Goal: Task Accomplishment & Management: Use online tool/utility

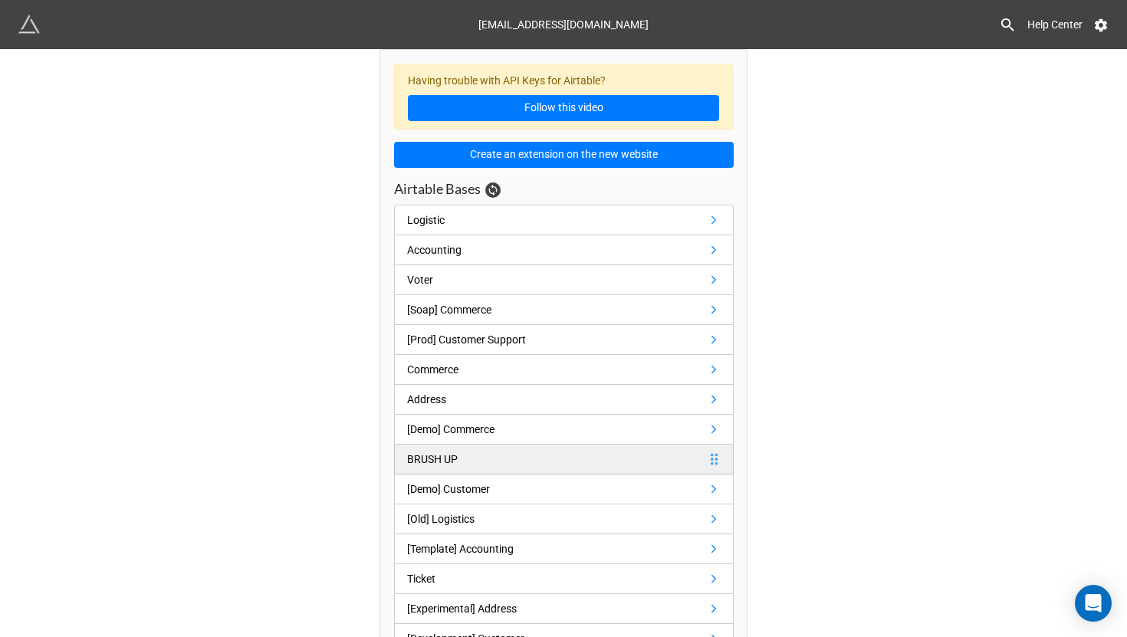
click at [441, 461] on div "BRUSH UP" at bounding box center [432, 459] width 51 height 17
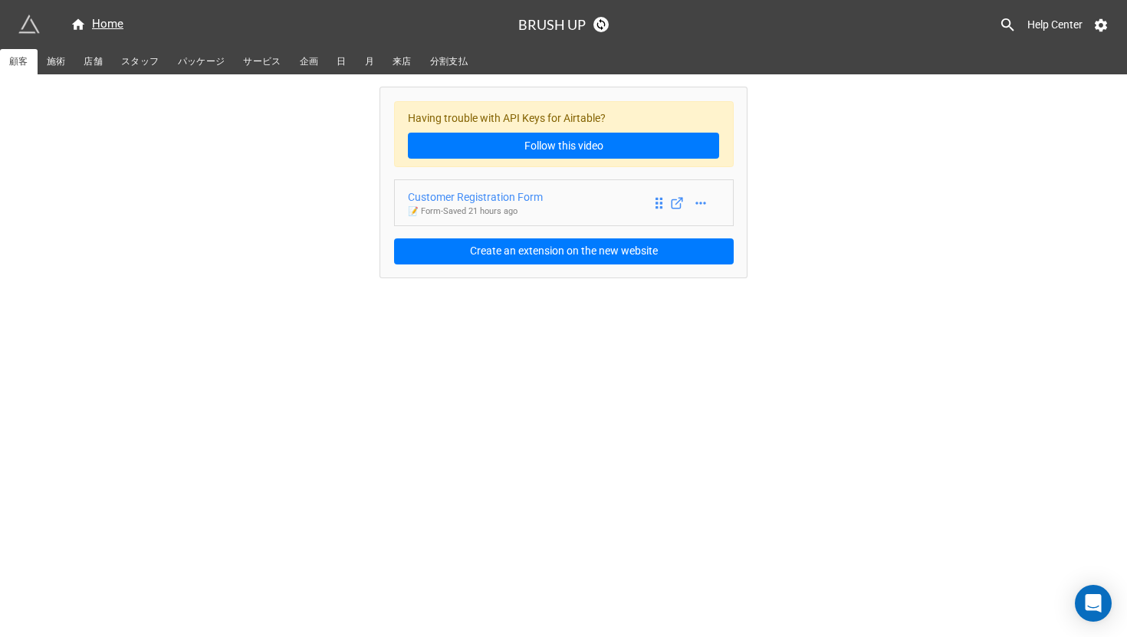
click at [472, 194] on div "Customer Registration Form" at bounding box center [475, 197] width 135 height 17
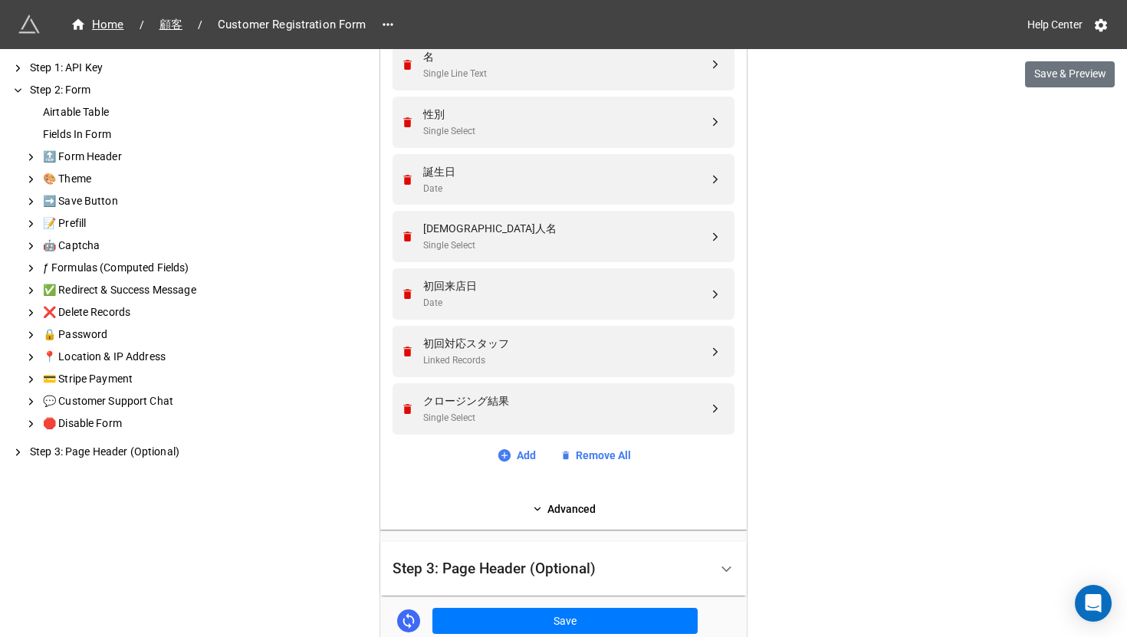
scroll to position [763, 0]
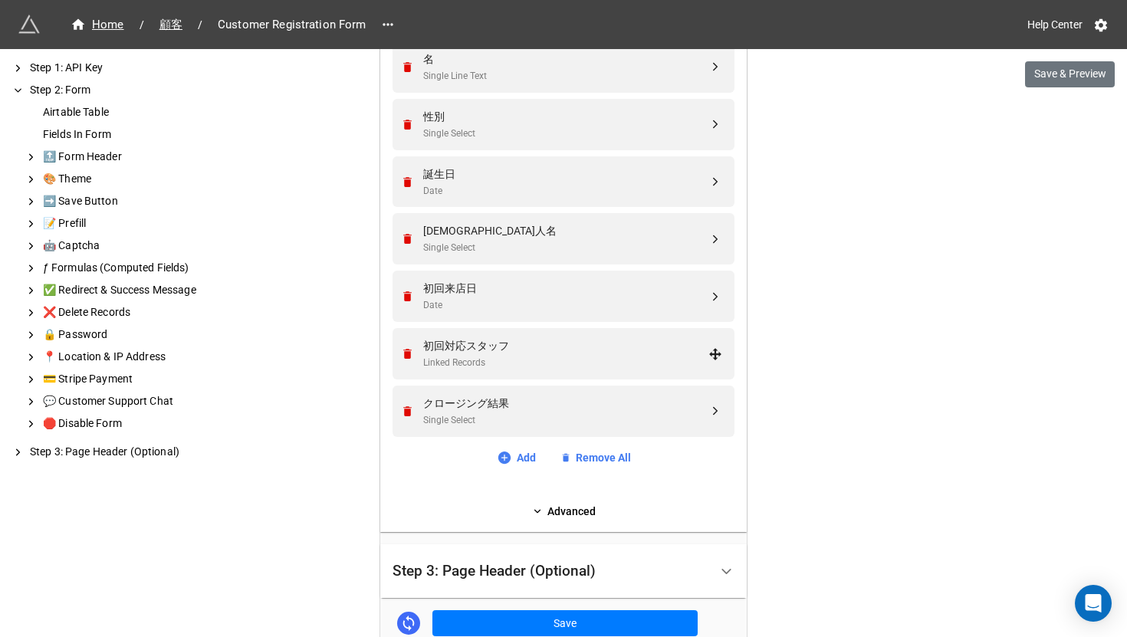
click at [617, 337] on div "初回対応スタッフ" at bounding box center [565, 345] width 285 height 17
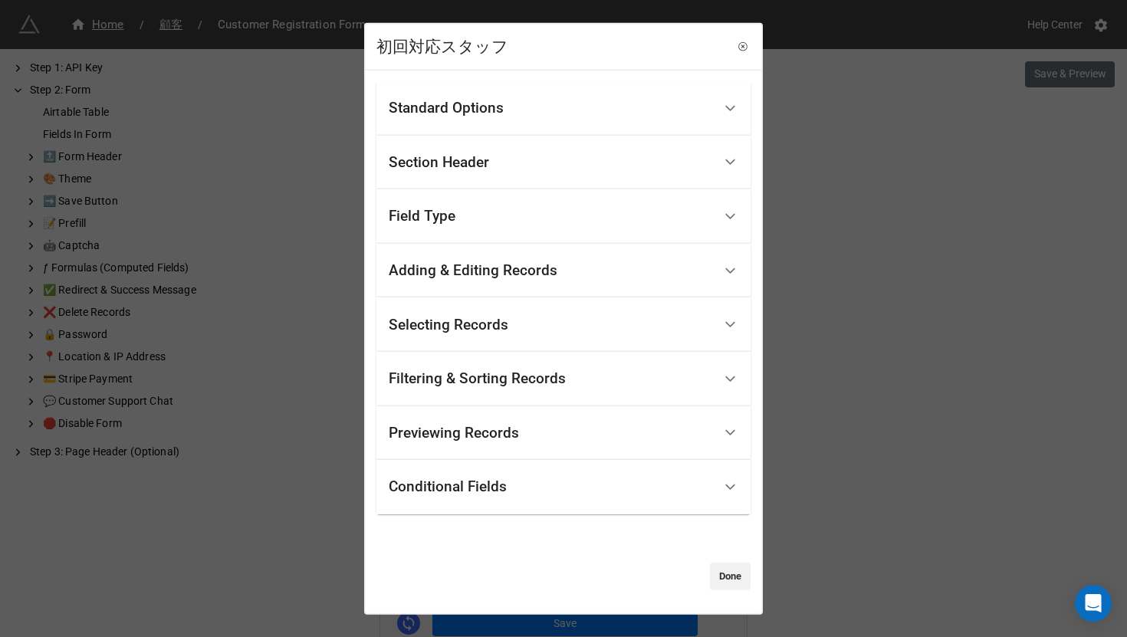
click at [485, 114] on div "Standard Options" at bounding box center [446, 107] width 115 height 15
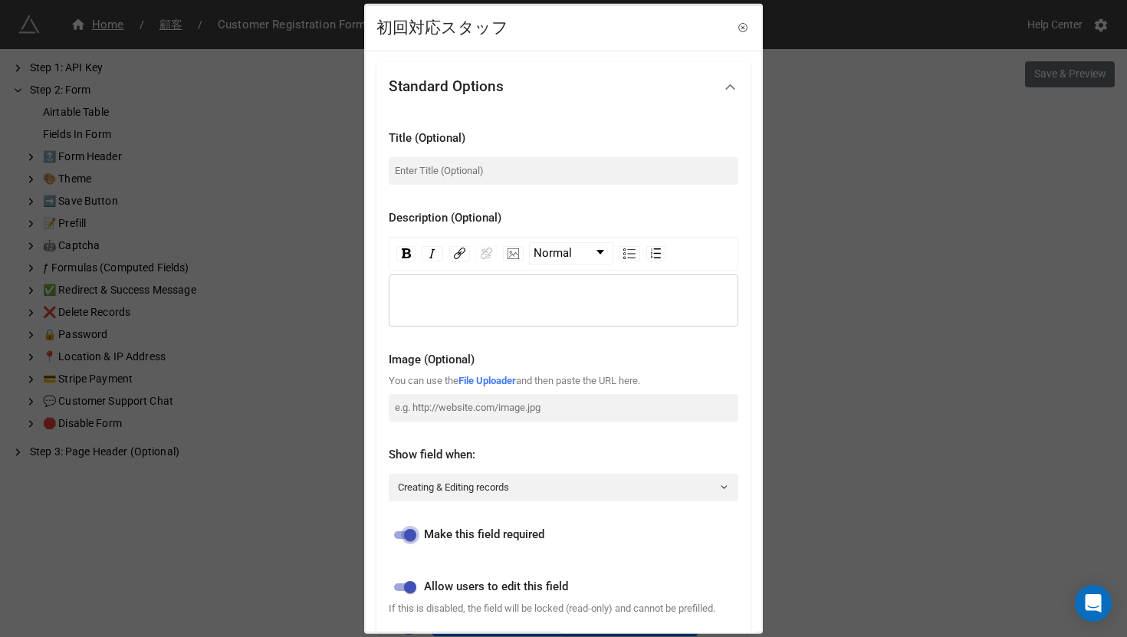
click at [407, 535] on input "checkbox" at bounding box center [410, 535] width 55 height 18
checkbox input "false"
click at [920, 373] on div "初回対応スタッフ Standard Options Title (Optional) Description (Optional) Normal Image …" at bounding box center [563, 318] width 1127 height 637
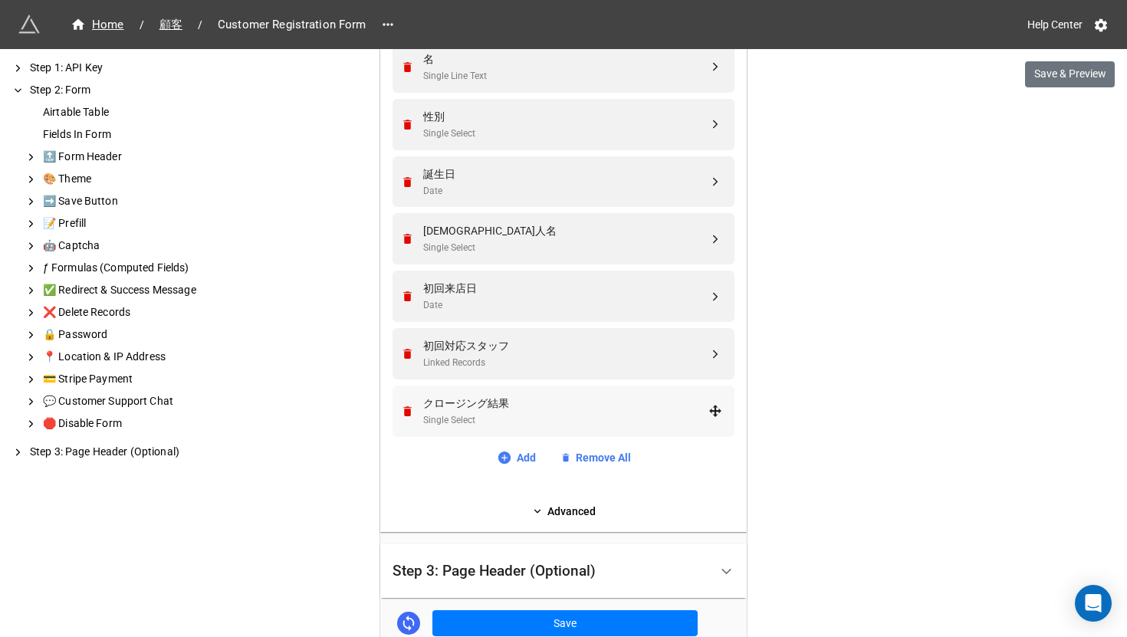
click at [556, 421] on div "Single Select" at bounding box center [565, 420] width 285 height 15
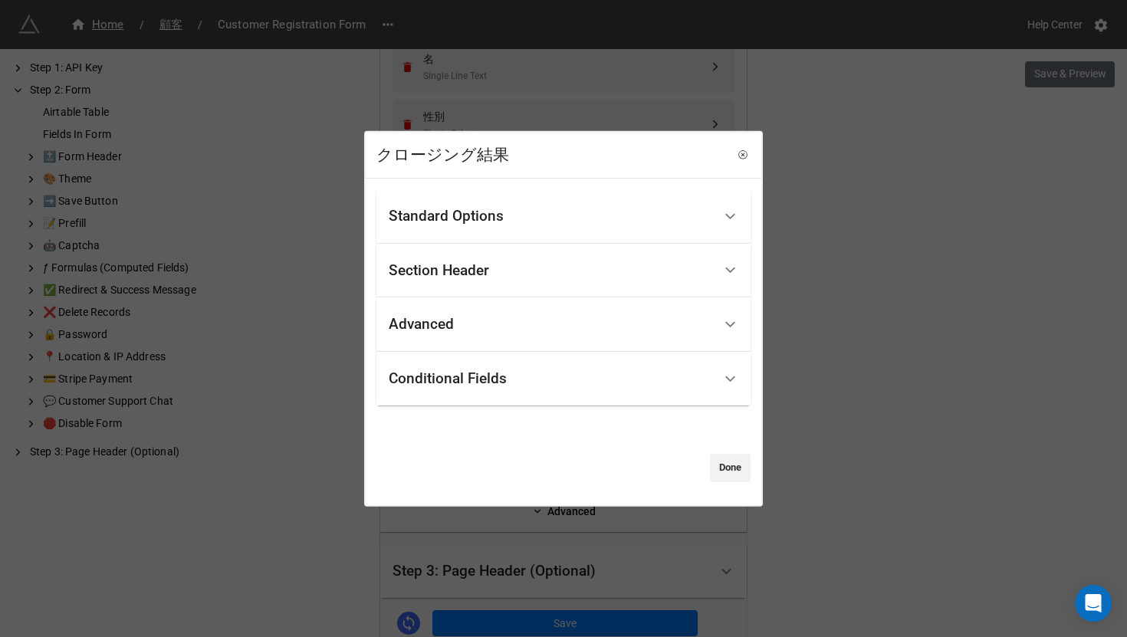
click at [436, 227] on div "Standard Options" at bounding box center [551, 217] width 324 height 36
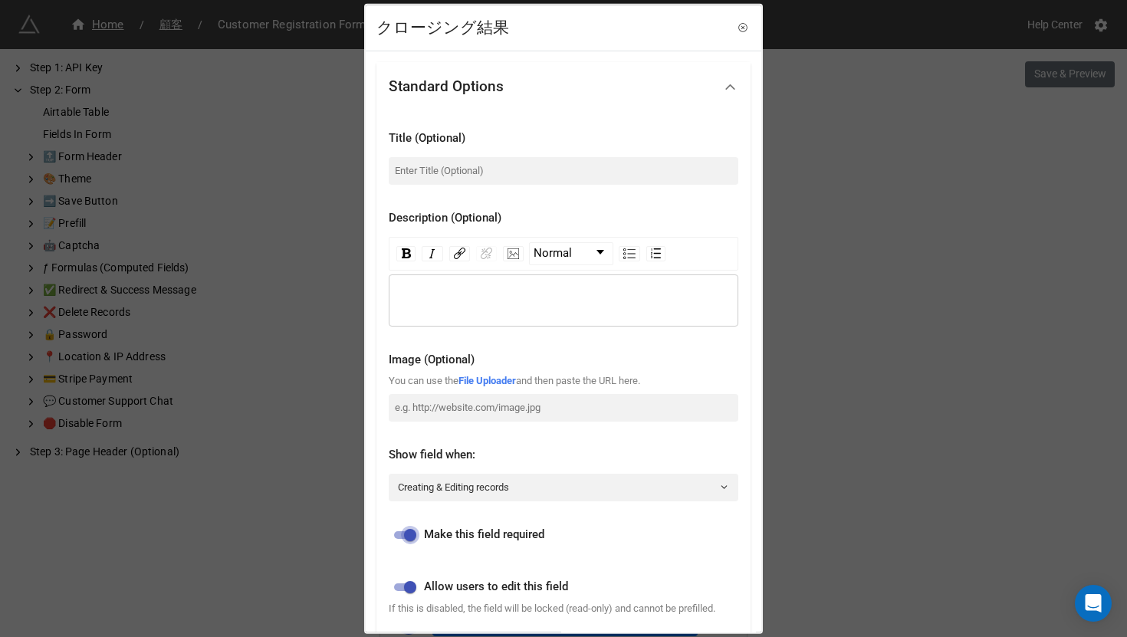
click at [402, 533] on input "checkbox" at bounding box center [410, 535] width 55 height 18
checkbox input "false"
click at [872, 301] on div "クロージング結果 Standard Options Title (Optional) Description (Optional) Normal Image …" at bounding box center [563, 318] width 1127 height 637
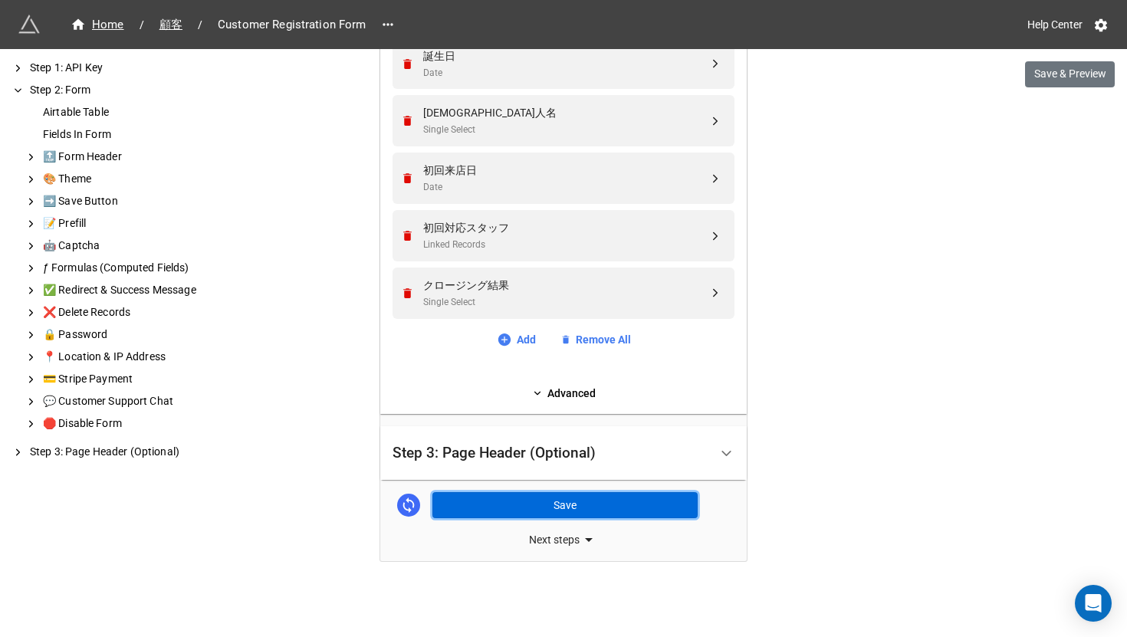
click at [663, 499] on button "Save" at bounding box center [565, 505] width 265 height 26
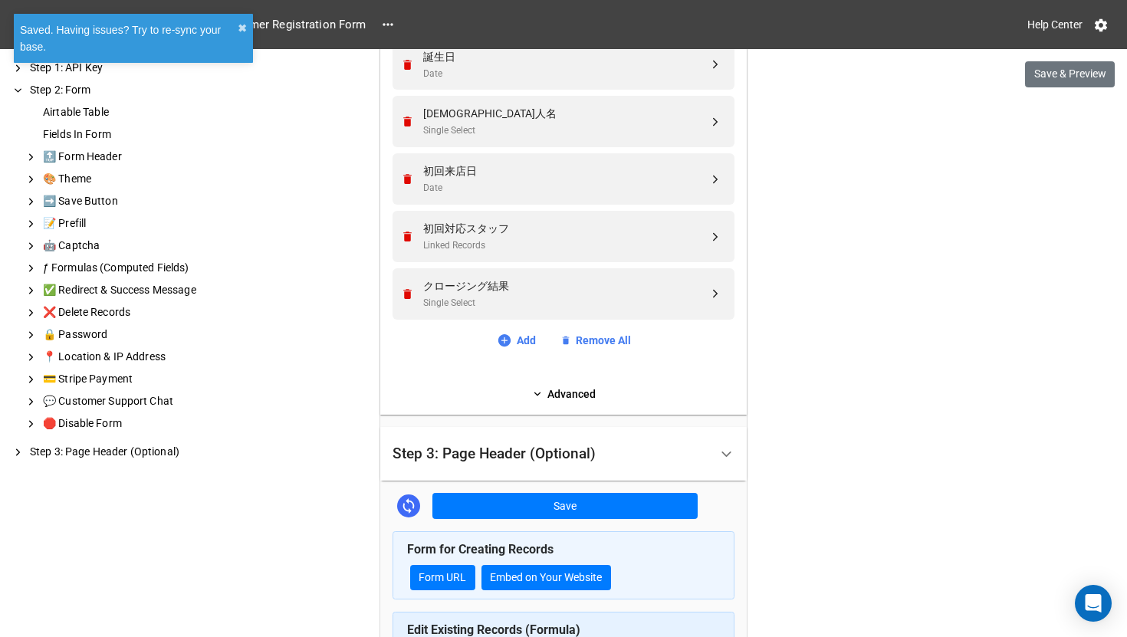
scroll to position [881, 0]
